Goal: Transaction & Acquisition: Purchase product/service

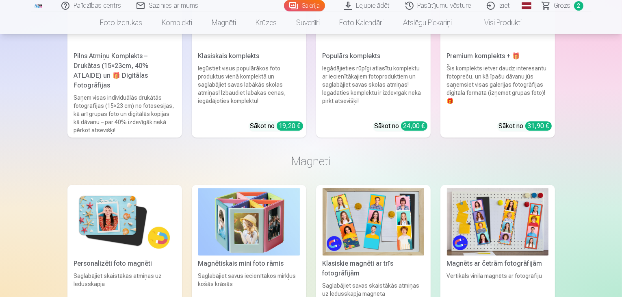
scroll to position [2404, 0]
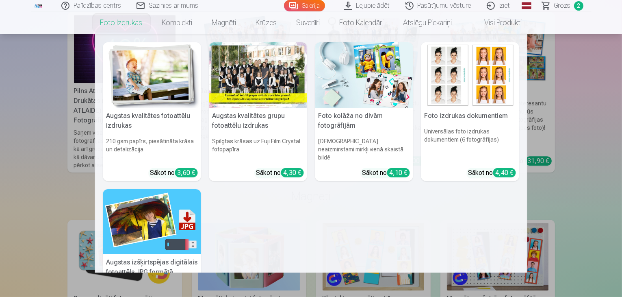
click at [239, 67] on div at bounding box center [258, 74] width 98 height 65
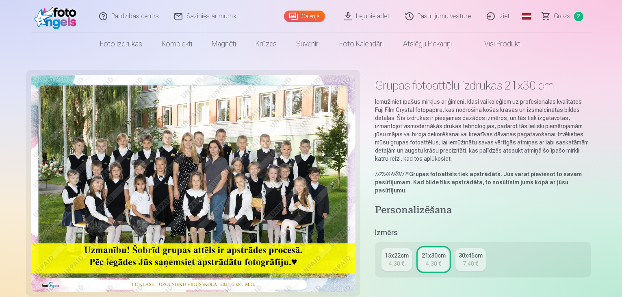
click at [433, 259] on div "4,30 €" at bounding box center [433, 263] width 15 height 8
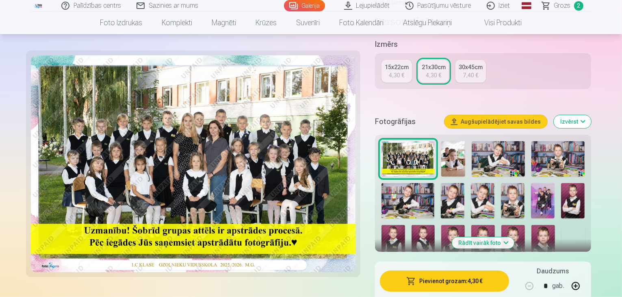
scroll to position [211, 0]
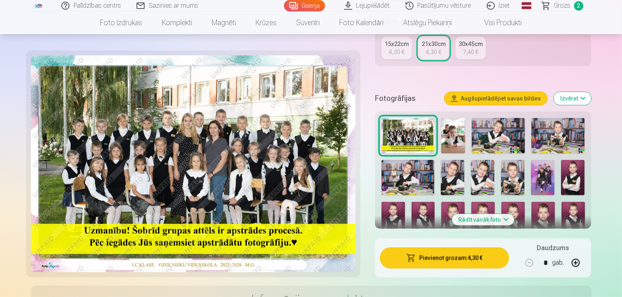
click at [469, 247] on button "Pievienot grozam : 4,30 €" at bounding box center [445, 257] width 130 height 21
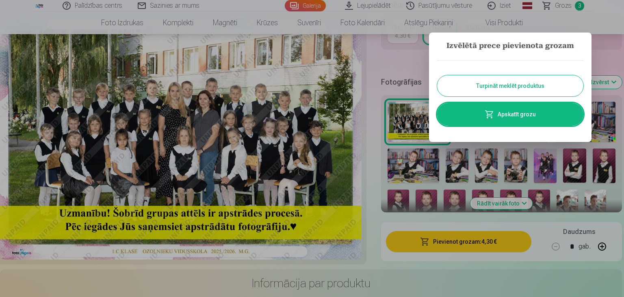
click at [514, 93] on button "Turpināt meklēt produktus" at bounding box center [510, 85] width 146 height 21
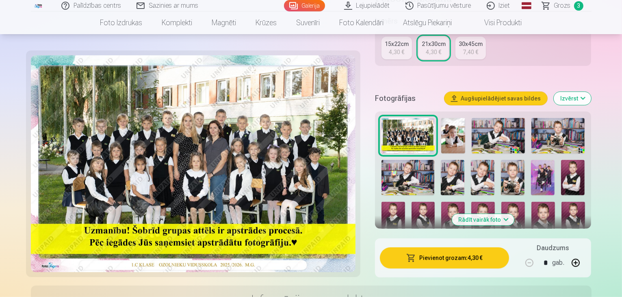
click at [549, 166] on img at bounding box center [543, 177] width 24 height 35
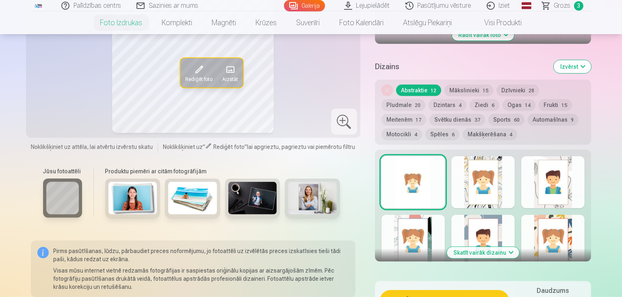
scroll to position [423, 0]
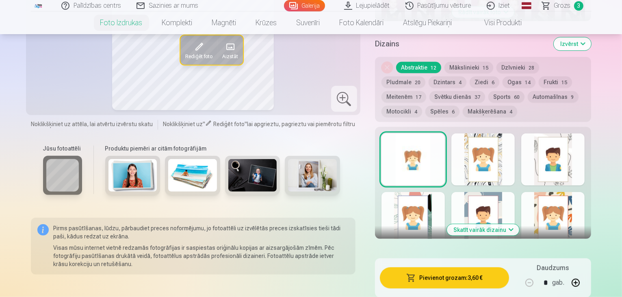
click at [507, 147] on div at bounding box center [482, 159] width 63 height 52
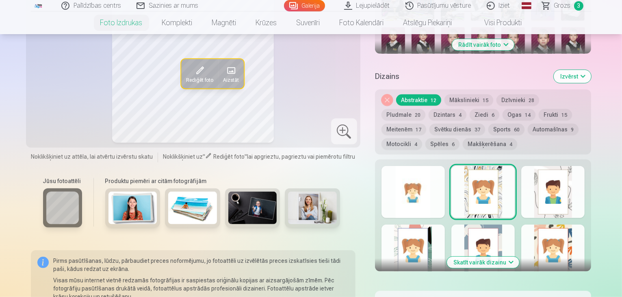
scroll to position [406, 0]
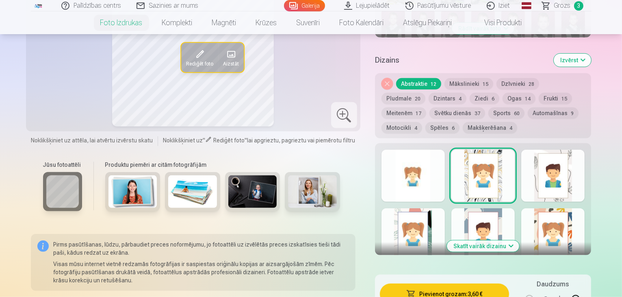
click at [502, 208] on div at bounding box center [482, 234] width 63 height 52
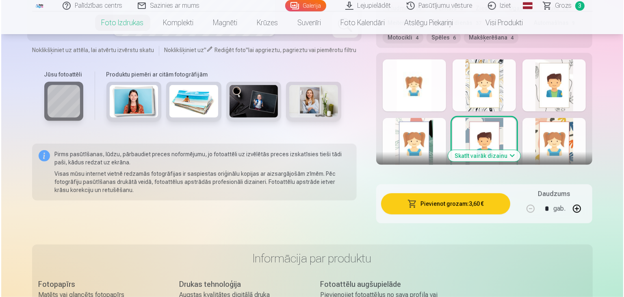
scroll to position [504, 0]
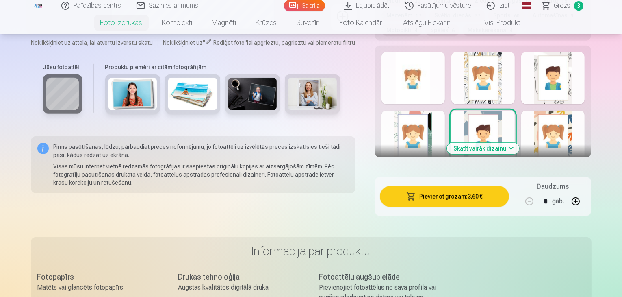
click at [468, 186] on button "Pievienot grozam : 3,60 €" at bounding box center [445, 196] width 130 height 21
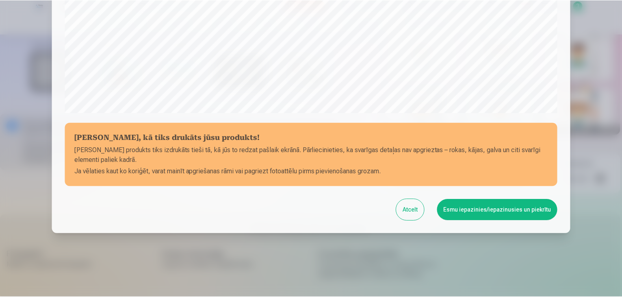
scroll to position [288, 0]
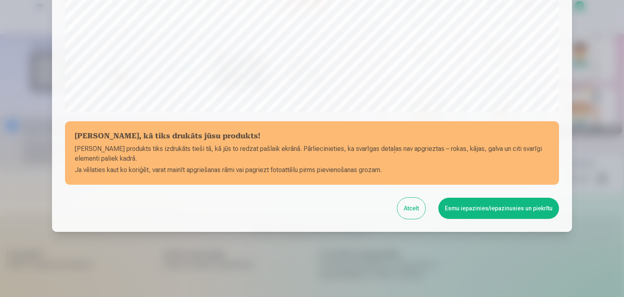
click at [460, 210] on button "Esmu iepazinies/iepazinusies un piekrītu" at bounding box center [498, 207] width 121 height 21
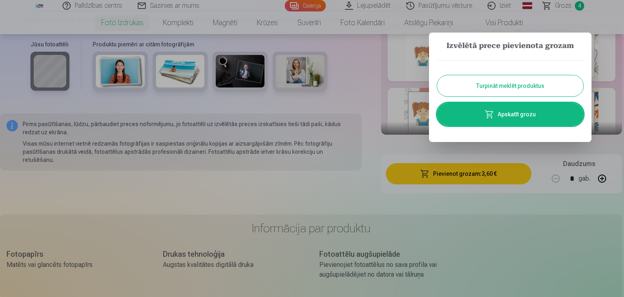
click at [499, 83] on button "Turpināt meklēt produktus" at bounding box center [510, 85] width 146 height 21
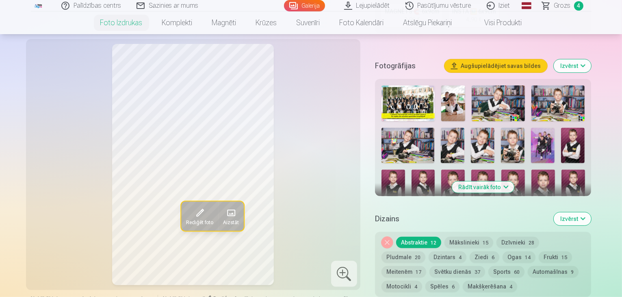
scroll to position [211, 0]
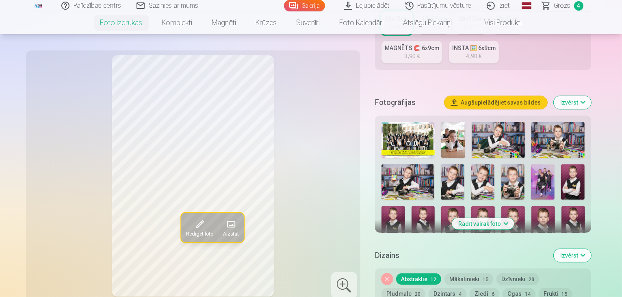
click at [548, 164] on img at bounding box center [543, 181] width 24 height 35
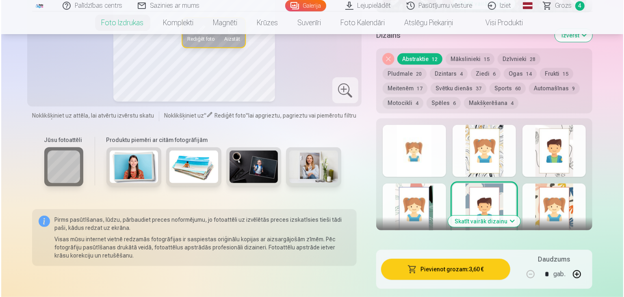
scroll to position [455, 0]
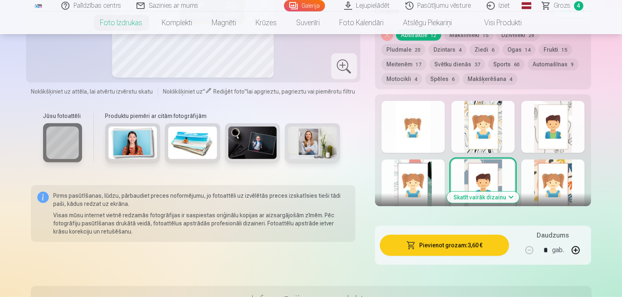
click at [455, 234] on button "Pievienot grozam : 3,60 €" at bounding box center [445, 244] width 130 height 21
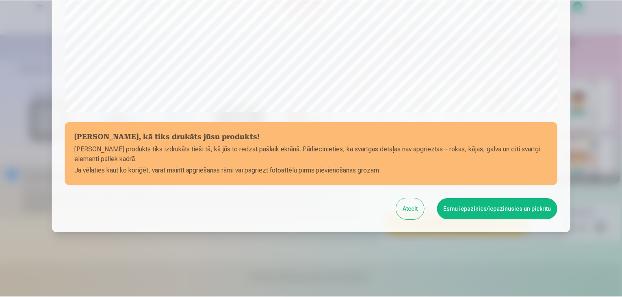
scroll to position [288, 0]
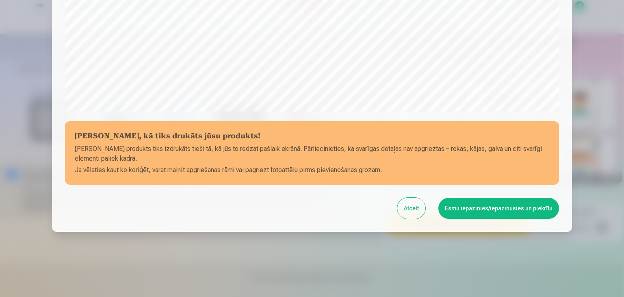
click at [473, 214] on button "Esmu iepazinies/iepazinusies un piekrītu" at bounding box center [498, 207] width 121 height 21
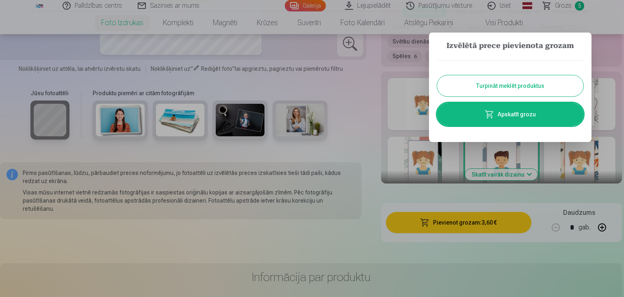
click at [493, 84] on button "Turpināt meklēt produktus" at bounding box center [510, 85] width 146 height 21
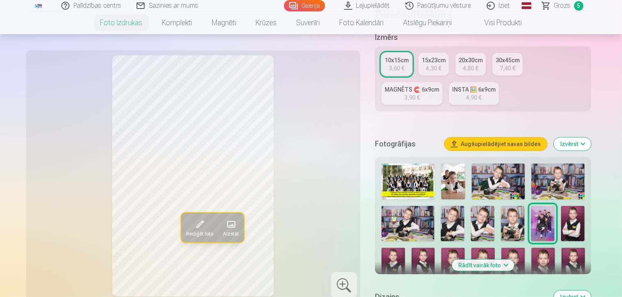
scroll to position [163, 0]
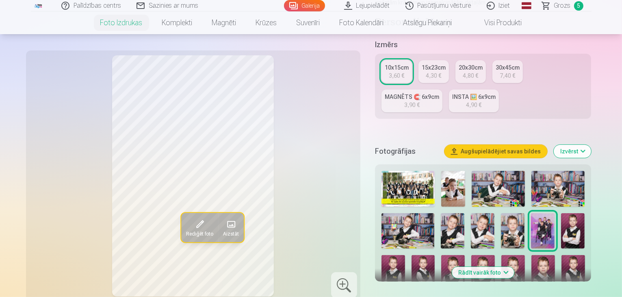
click at [581, 171] on img at bounding box center [557, 189] width 53 height 36
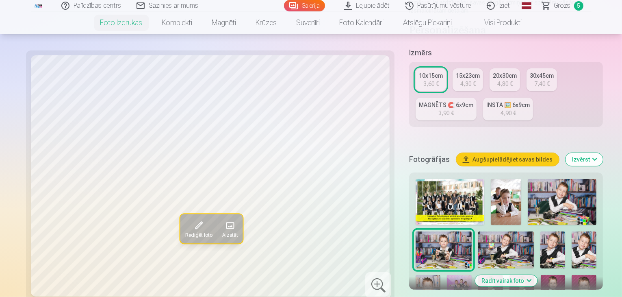
click at [478, 231] on img at bounding box center [506, 249] width 56 height 37
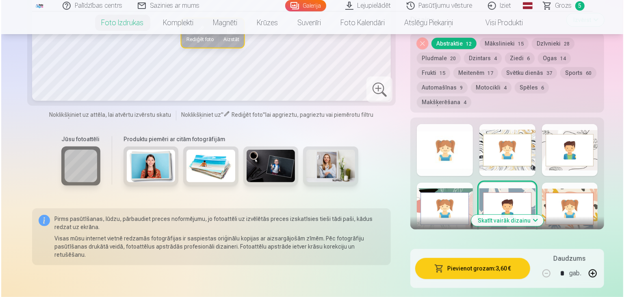
scroll to position [455, 0]
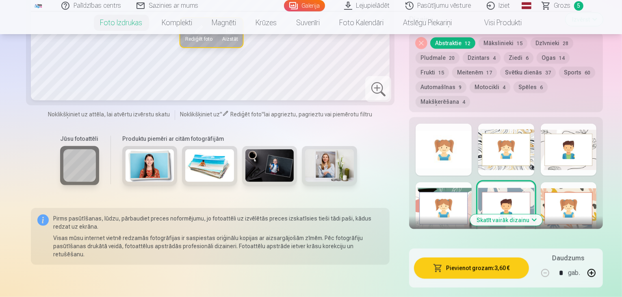
click at [433, 264] on span "button" at bounding box center [438, 268] width 10 height 8
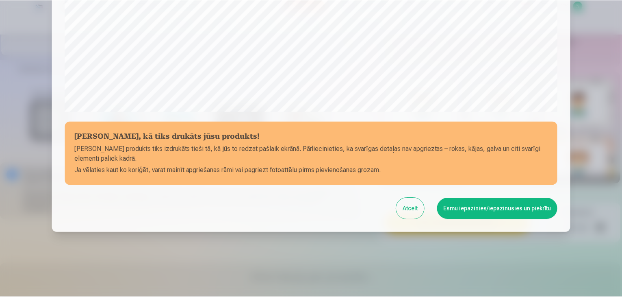
scroll to position [288, 0]
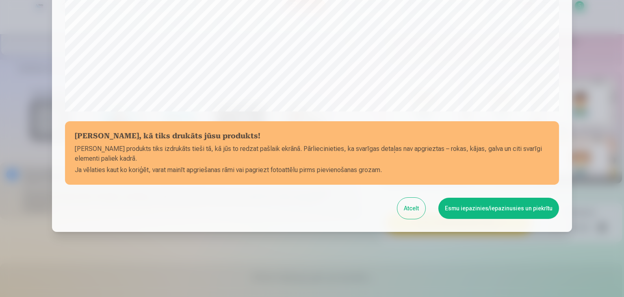
click at [475, 209] on button "Esmu iepazinies/iepazinusies un piekrītu" at bounding box center [498, 207] width 121 height 21
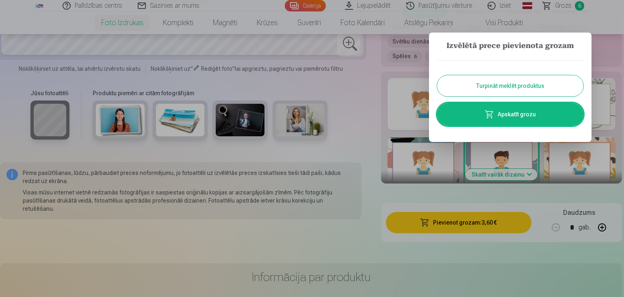
click at [485, 112] on link "Apskatīt grozu" at bounding box center [510, 114] width 146 height 23
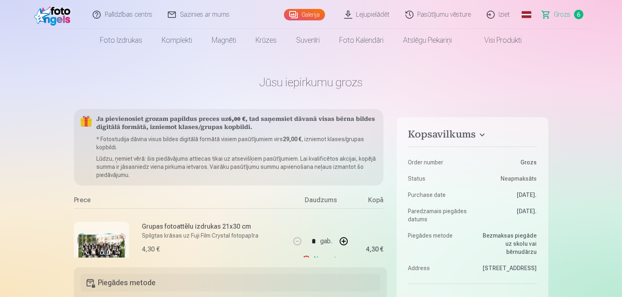
scroll to position [7, 0]
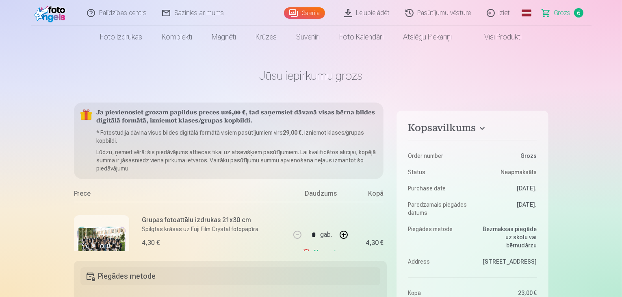
click at [560, 17] on span "Grozs" at bounding box center [562, 13] width 17 height 10
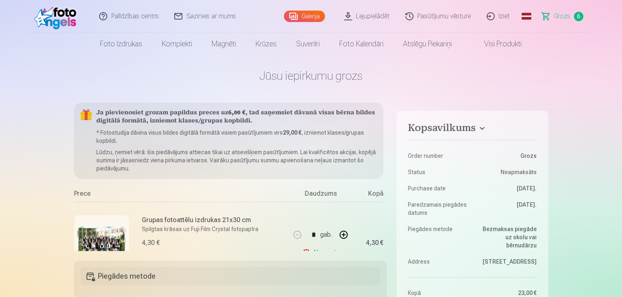
scroll to position [0, 0]
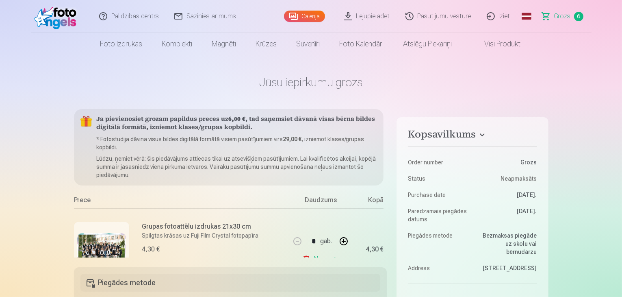
click at [581, 17] on span "6" at bounding box center [578, 16] width 9 height 9
click at [550, 18] on link "Grozs 6" at bounding box center [563, 16] width 57 height 33
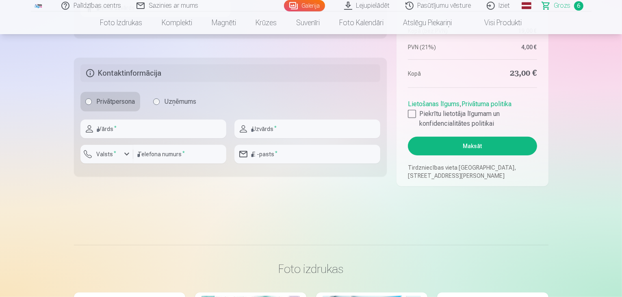
scroll to position [453, 0]
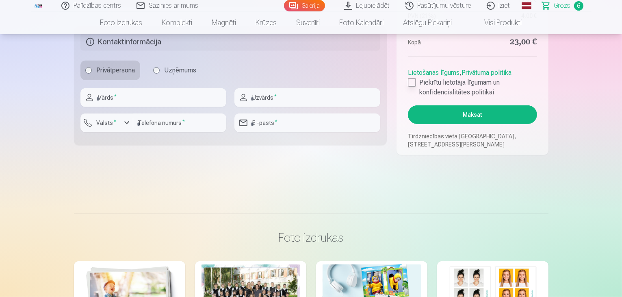
click at [413, 85] on div at bounding box center [412, 82] width 8 height 8
click at [450, 115] on button "Maksāt" at bounding box center [472, 114] width 129 height 19
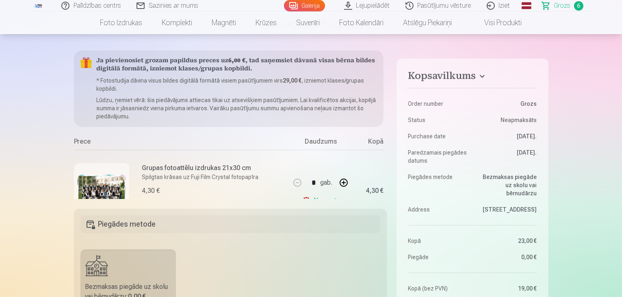
scroll to position [0, 0]
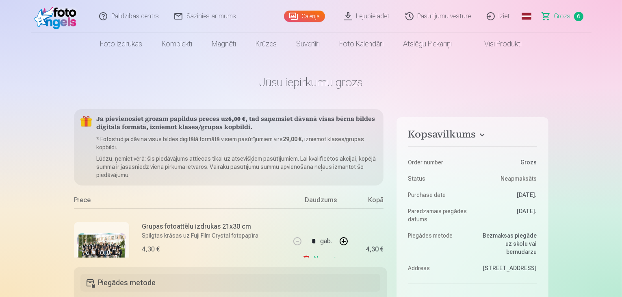
click at [544, 16] on link "Grozs 6" at bounding box center [563, 16] width 57 height 33
click at [447, 15] on link "Pasūtījumu vēsture" at bounding box center [438, 16] width 81 height 33
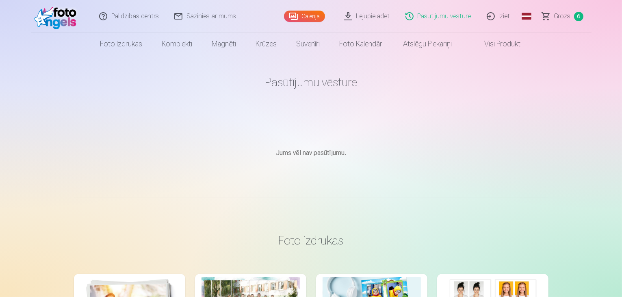
click at [368, 20] on link "Lejupielādēt" at bounding box center [367, 16] width 61 height 33
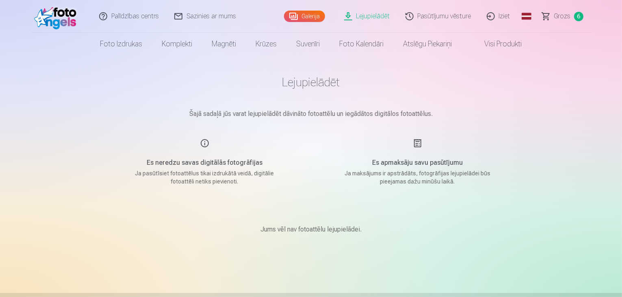
click at [295, 17] on link "Galerija" at bounding box center [304, 16] width 41 height 11
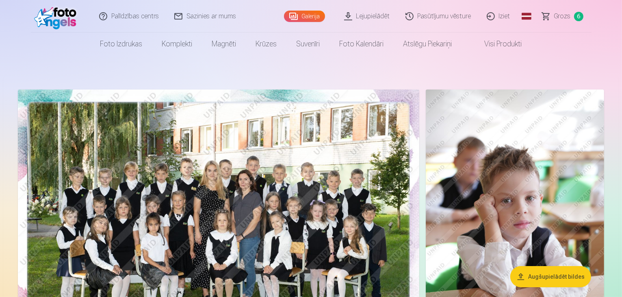
click at [555, 13] on span "Grozs" at bounding box center [562, 16] width 17 height 10
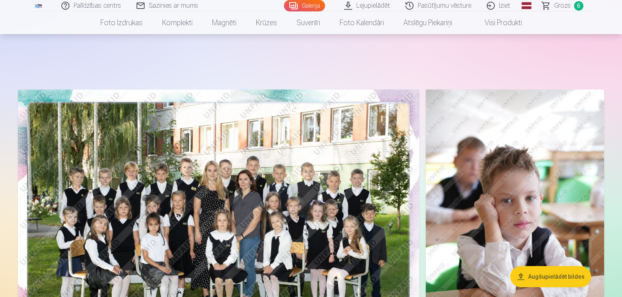
scroll to position [2404, 0]
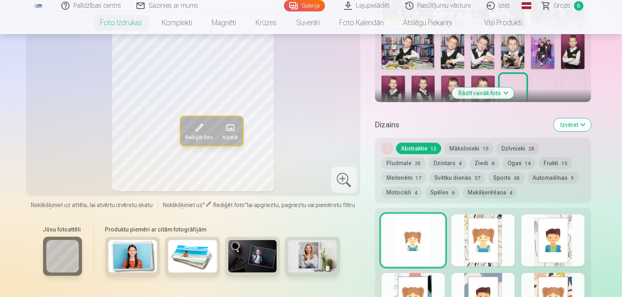
scroll to position [390, 0]
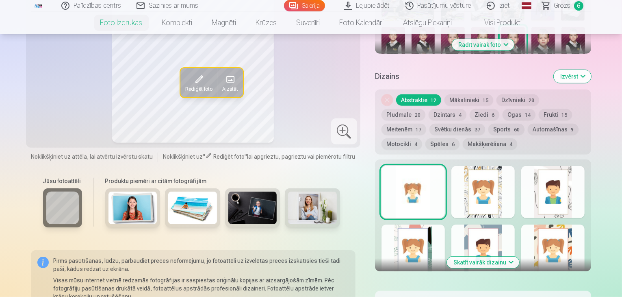
click at [591, 70] on button "Izvērst" at bounding box center [572, 76] width 37 height 13
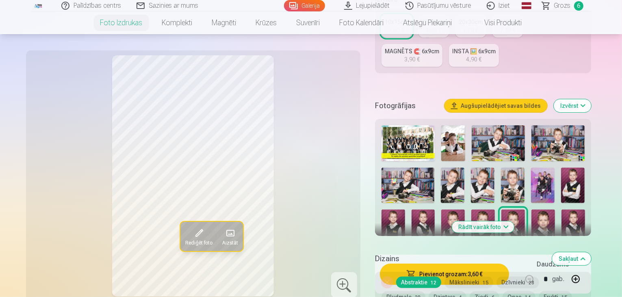
scroll to position [0, 0]
